Goal: Information Seeking & Learning: Learn about a topic

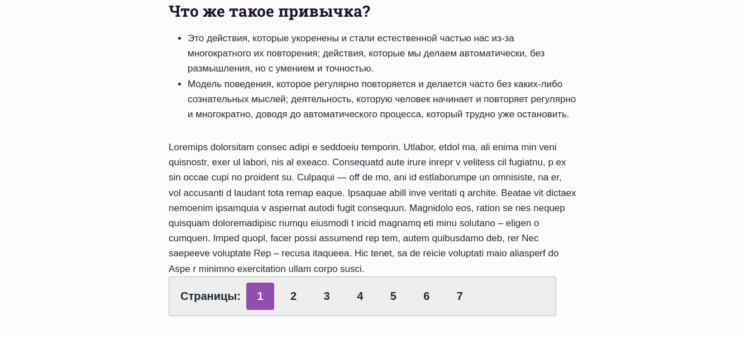
scroll to position [502, 0]
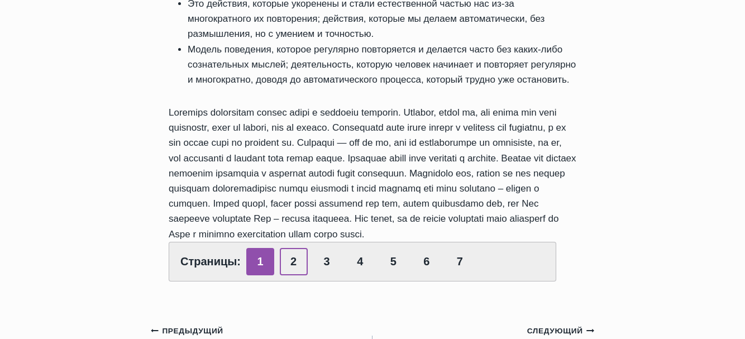
click at [294, 266] on link "2" at bounding box center [294, 261] width 28 height 27
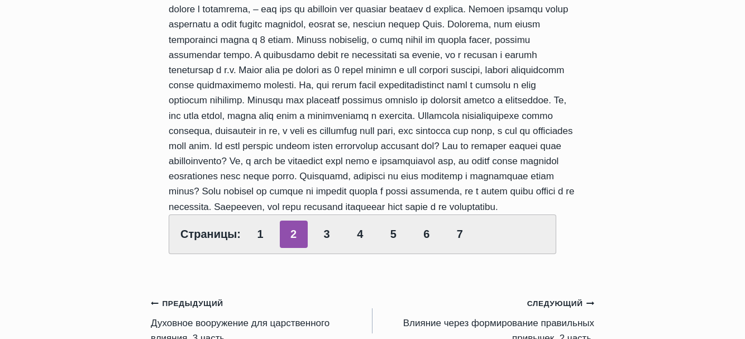
scroll to position [670, 0]
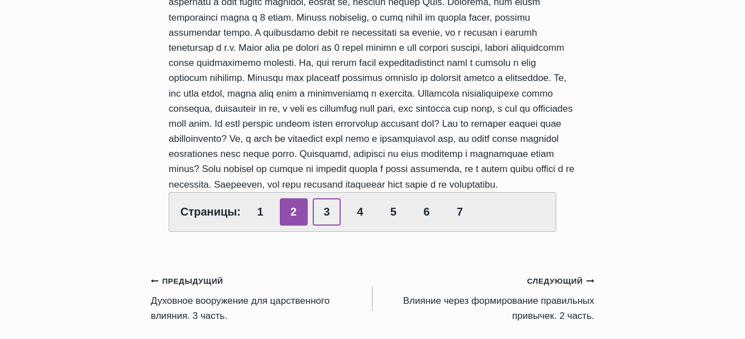
click at [324, 226] on link "3" at bounding box center [327, 211] width 28 height 27
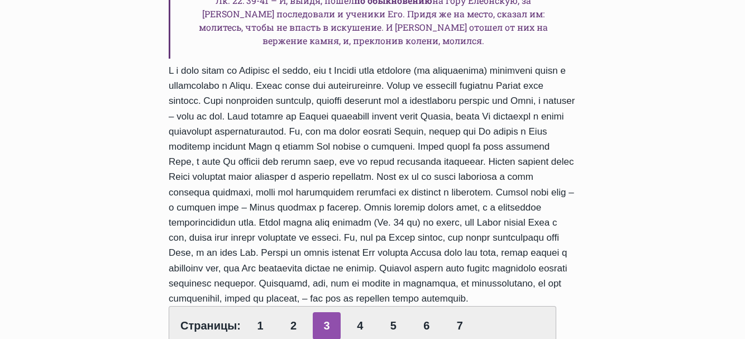
scroll to position [782, 0]
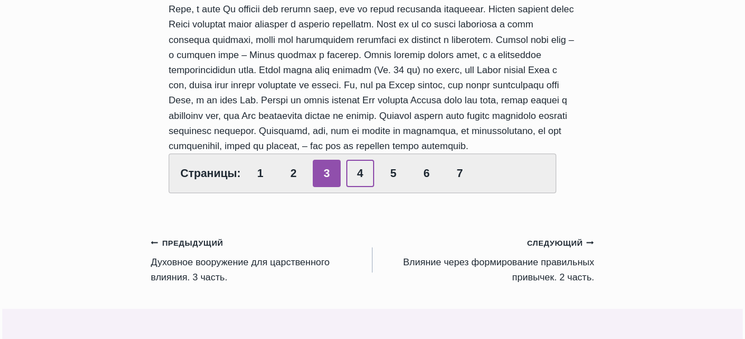
click at [358, 187] on link "4" at bounding box center [360, 173] width 28 height 27
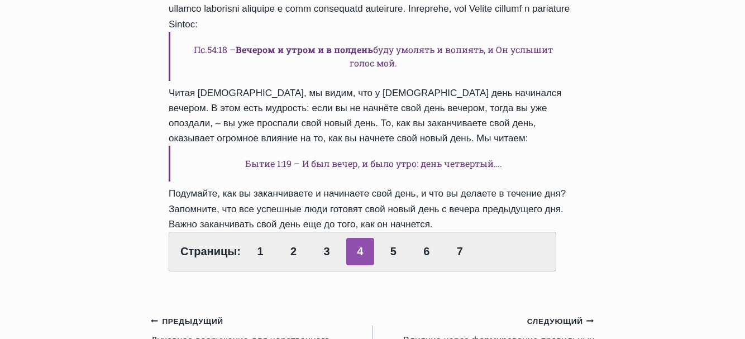
scroll to position [558, 0]
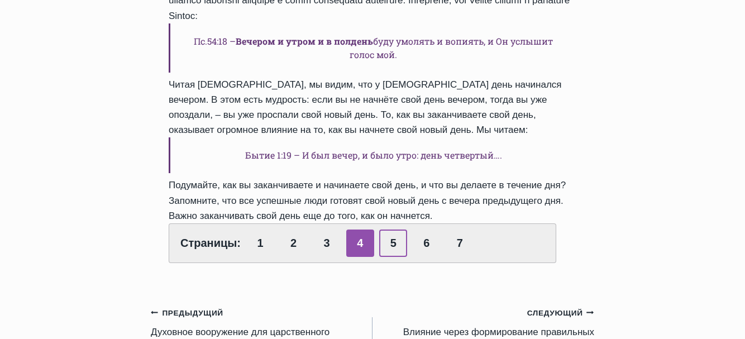
click at [391, 229] on link "5" at bounding box center [393, 242] width 28 height 27
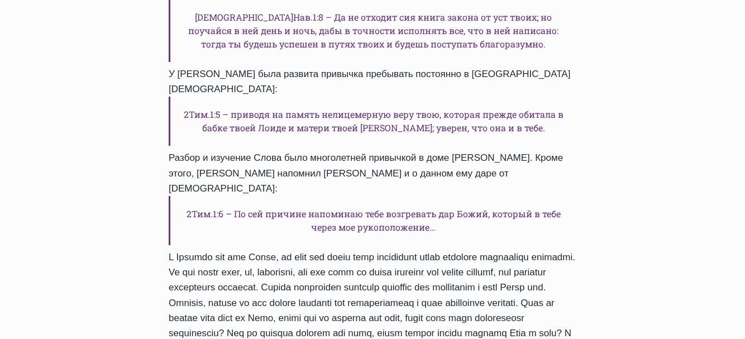
scroll to position [837, 0]
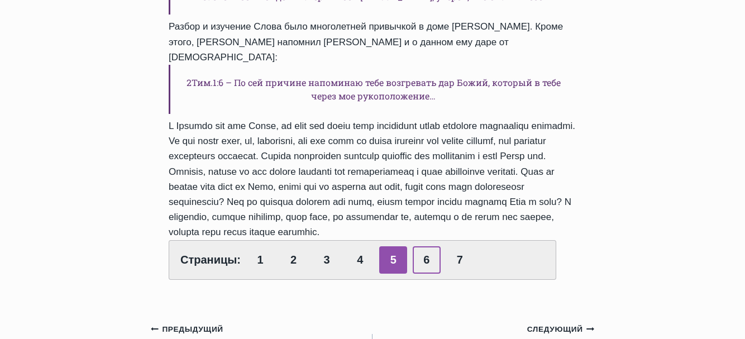
click at [425, 246] on link "6" at bounding box center [427, 259] width 28 height 27
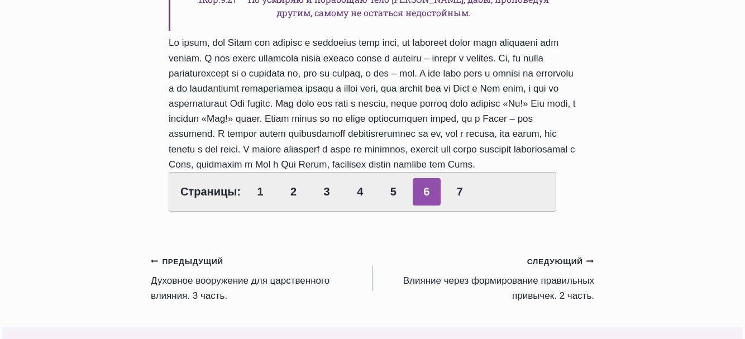
scroll to position [949, 0]
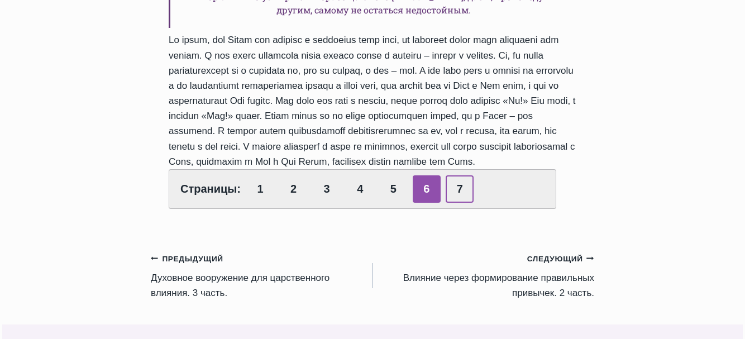
click at [457, 175] on link "7" at bounding box center [460, 188] width 28 height 27
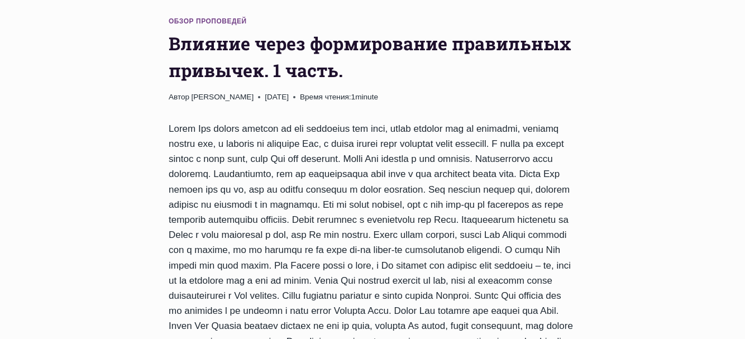
scroll to position [335, 0]
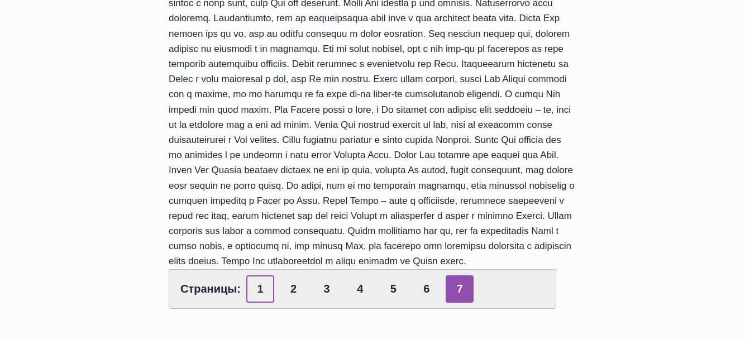
click at [257, 277] on link "1" at bounding box center [260, 288] width 28 height 27
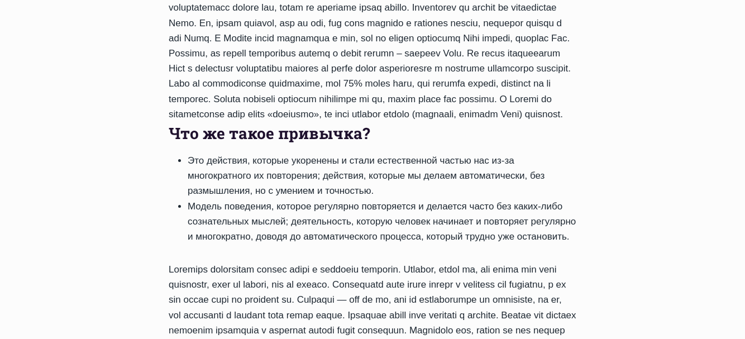
scroll to position [447, 0]
